Goal: Task Accomplishment & Management: Manage account settings

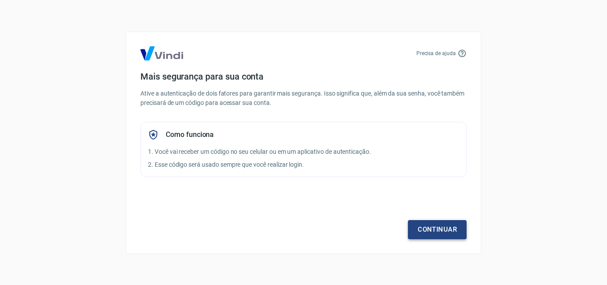
click at [433, 233] on link "Continuar" at bounding box center [437, 229] width 59 height 19
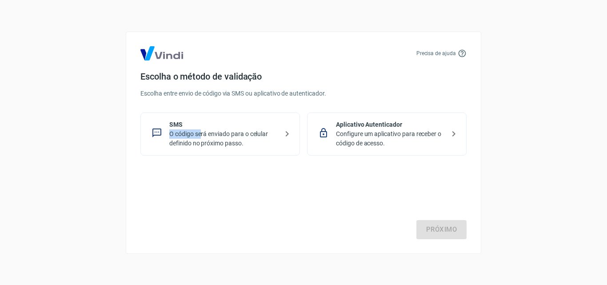
click at [201, 129] on div "SMS O código será enviado para o celular definido no próximo passo." at bounding box center [223, 134] width 109 height 28
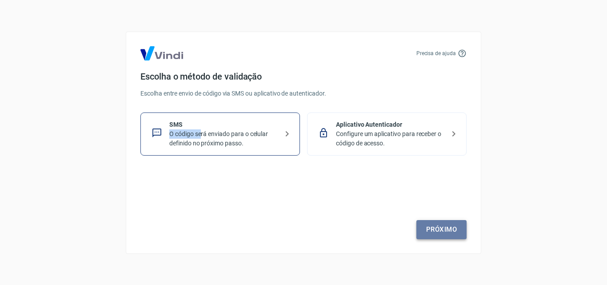
click at [446, 238] on link "Próximo" at bounding box center [442, 229] width 50 height 19
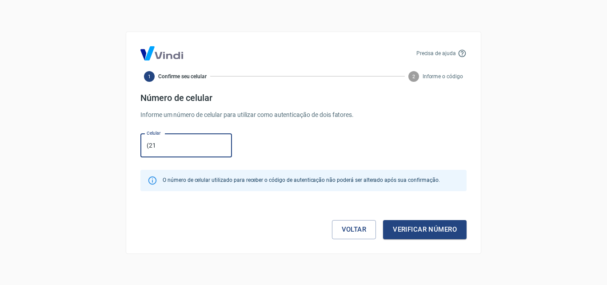
type input "[PHONE_NUMBER]"
click at [422, 225] on button "Verificar número" at bounding box center [425, 229] width 84 height 19
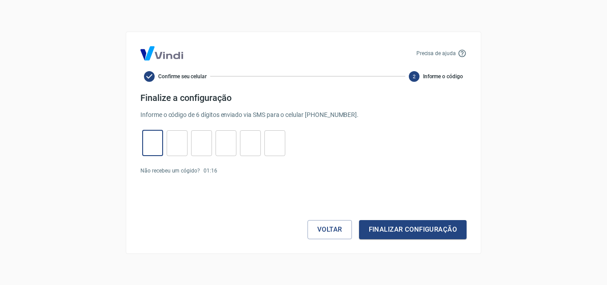
drag, startPoint x: 149, startPoint y: 146, endPoint x: 152, endPoint y: 177, distance: 31.2
click at [150, 147] on input "tel" at bounding box center [152, 142] width 21 height 19
type input "4"
type input "6"
type input "5"
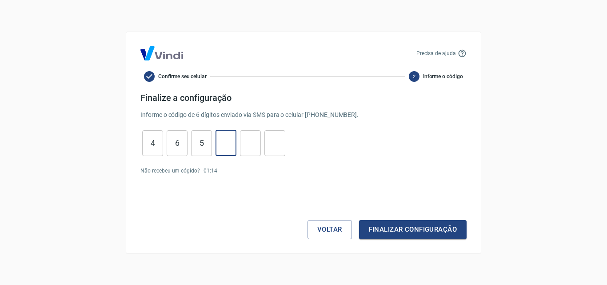
type input "3"
type input "4"
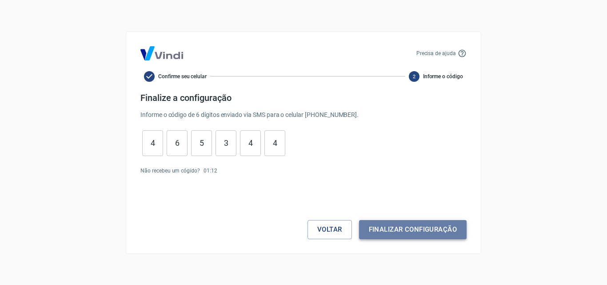
click at [388, 226] on button "Finalizar configuração" at bounding box center [413, 229] width 108 height 19
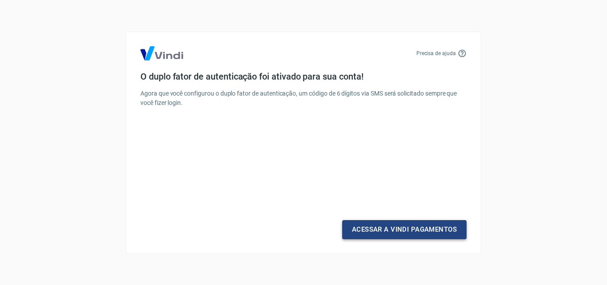
click at [396, 233] on link "Acessar a Vindi Pagamentos" at bounding box center [404, 229] width 125 height 19
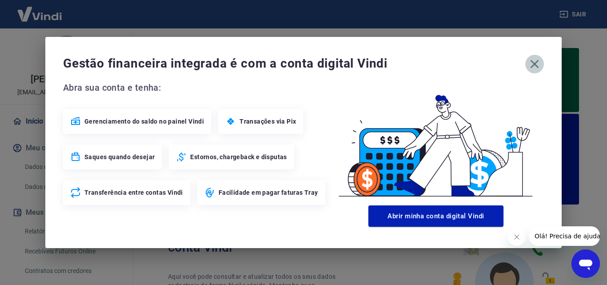
click at [537, 63] on icon "button" at bounding box center [535, 64] width 14 height 14
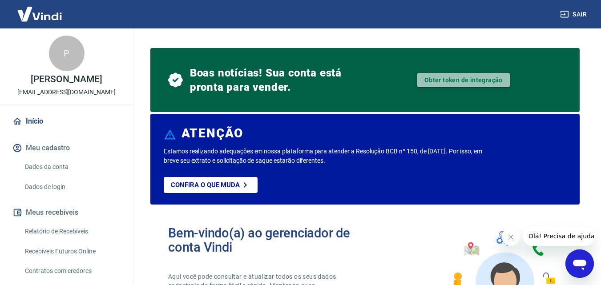
click at [481, 78] on link "Obter token de integração" at bounding box center [463, 80] width 92 height 14
